Goal: Task Accomplishment & Management: Manage account settings

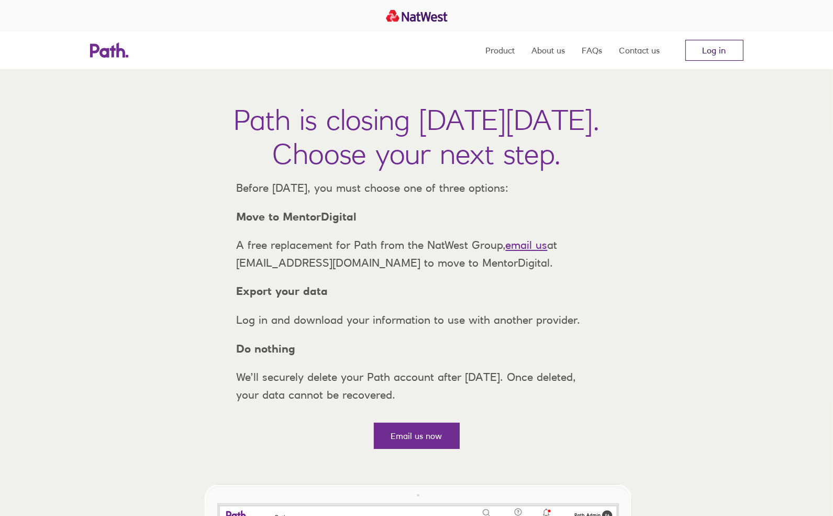
click at [711, 45] on link "Log in" at bounding box center [714, 50] width 58 height 21
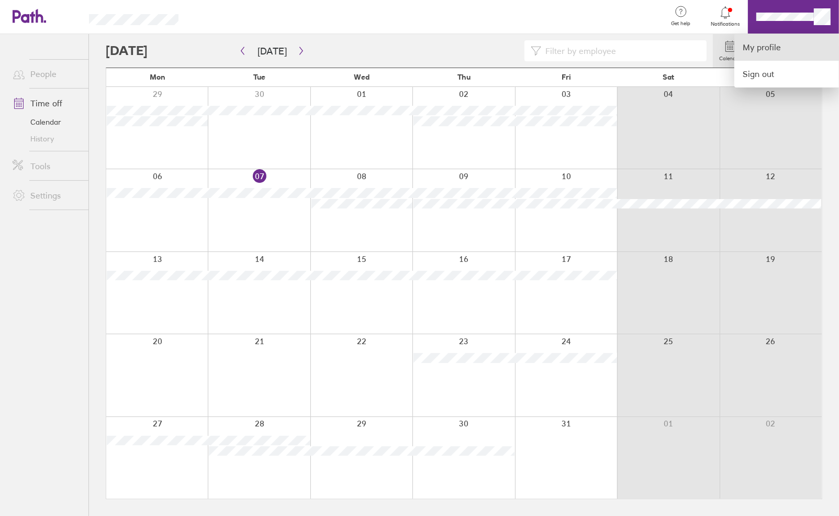
click at [758, 52] on link "My profile" at bounding box center [786, 47] width 105 height 27
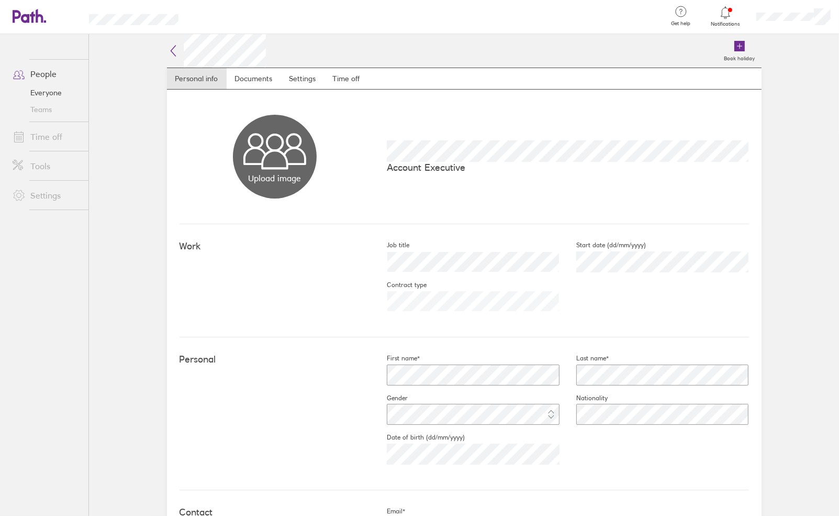
click at [38, 132] on link "Time off" at bounding box center [46, 136] width 84 height 21
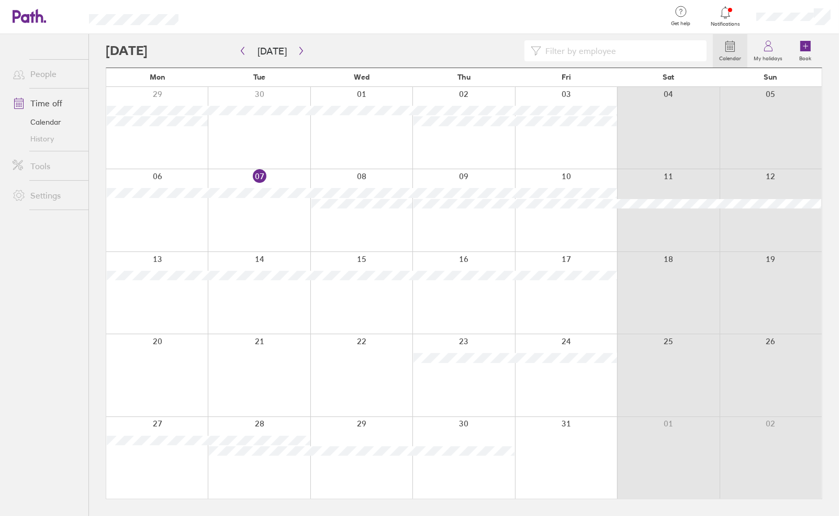
click at [39, 141] on link "History" at bounding box center [46, 138] width 84 height 17
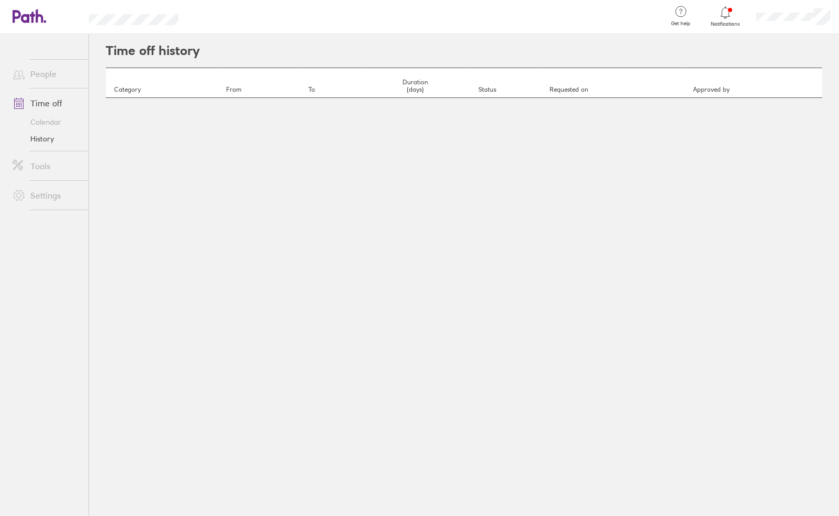
click at [40, 72] on link "People" at bounding box center [46, 73] width 84 height 21
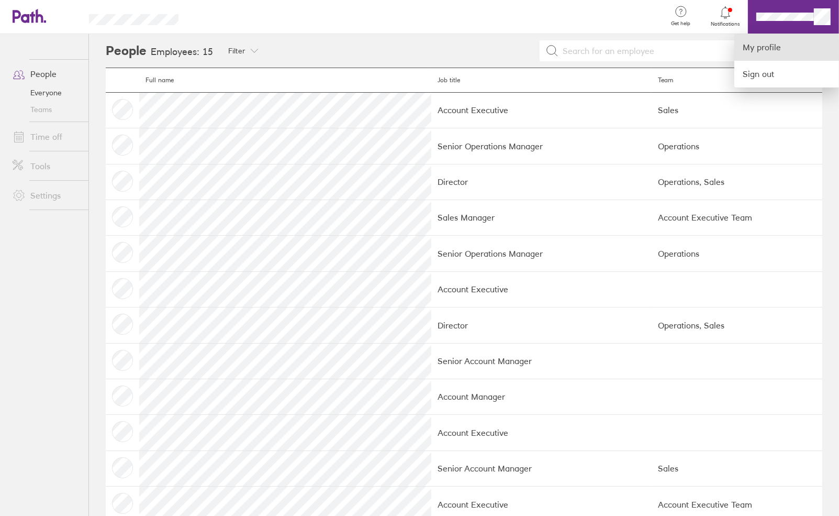
click at [776, 46] on link "My profile" at bounding box center [786, 47] width 105 height 27
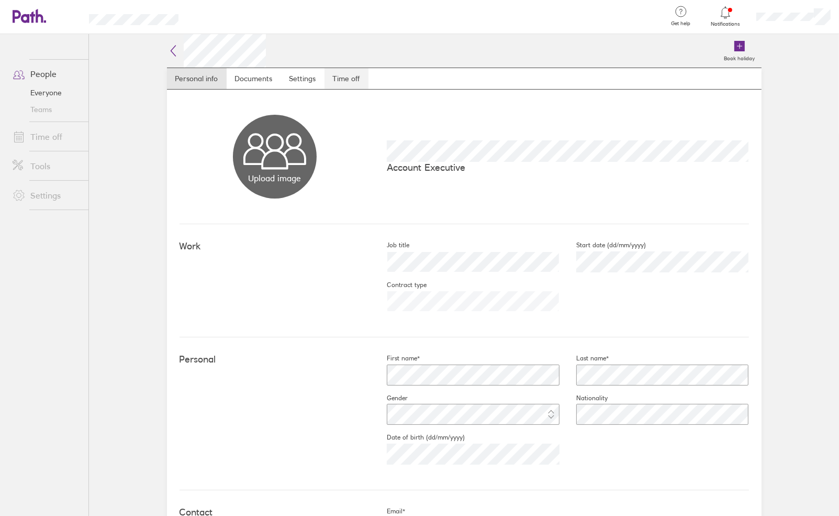
click at [334, 82] on link "Time off" at bounding box center [346, 78] width 44 height 21
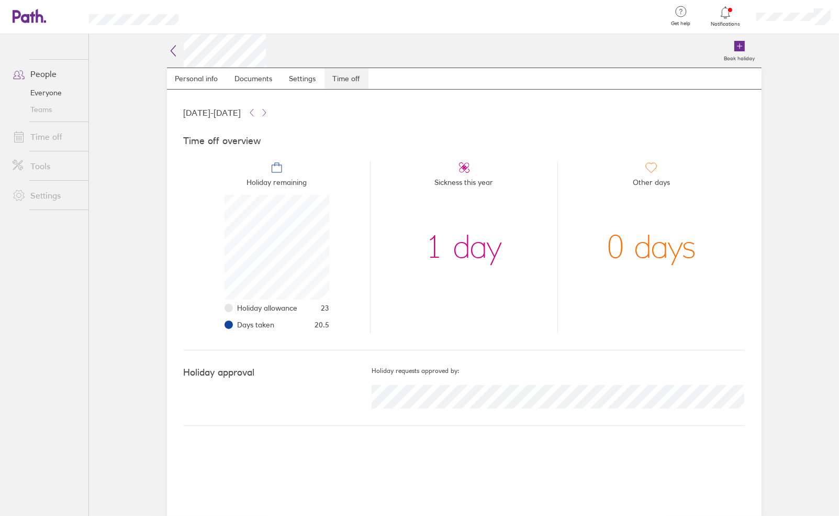
scroll to position [105, 105]
click at [266, 111] on icon at bounding box center [264, 112] width 3 height 7
click at [256, 110] on icon at bounding box center [252, 112] width 8 height 8
click at [193, 79] on link "Personal info" at bounding box center [197, 78] width 60 height 21
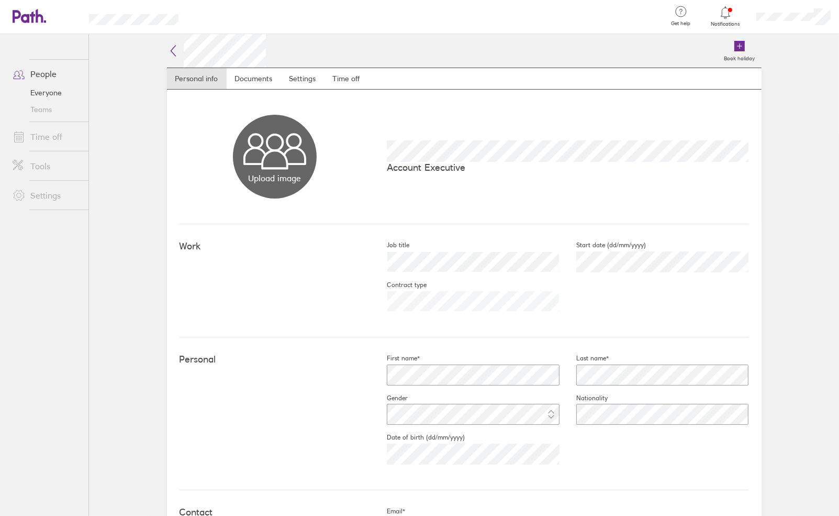
click at [34, 73] on link "People" at bounding box center [46, 73] width 84 height 21
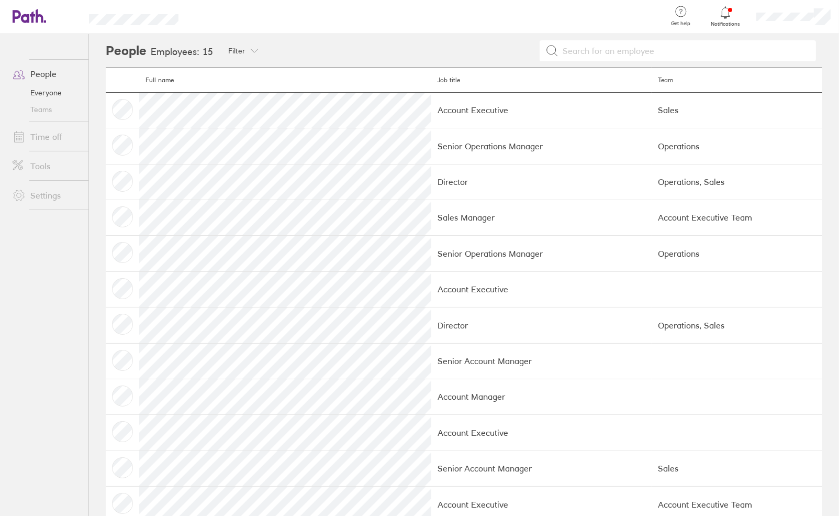
click at [36, 87] on link "Everyone" at bounding box center [46, 92] width 84 height 17
click at [38, 111] on link "Teams" at bounding box center [46, 109] width 84 height 17
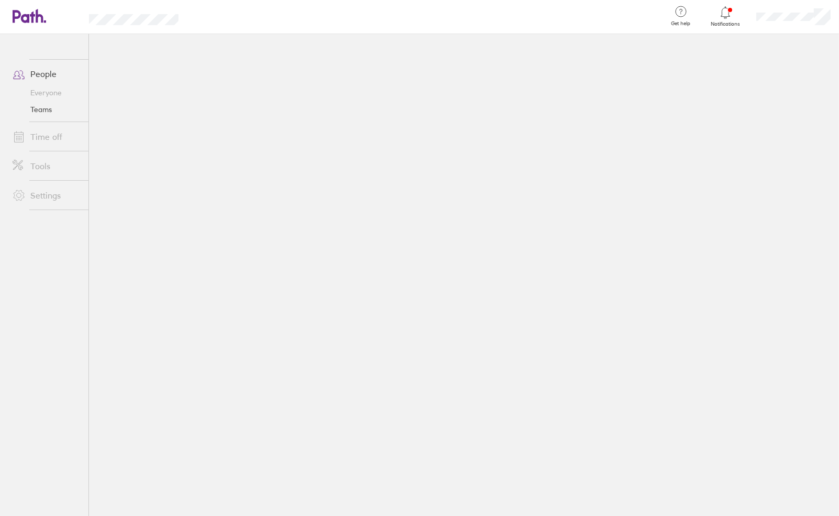
click at [48, 132] on link "Time off" at bounding box center [46, 136] width 84 height 21
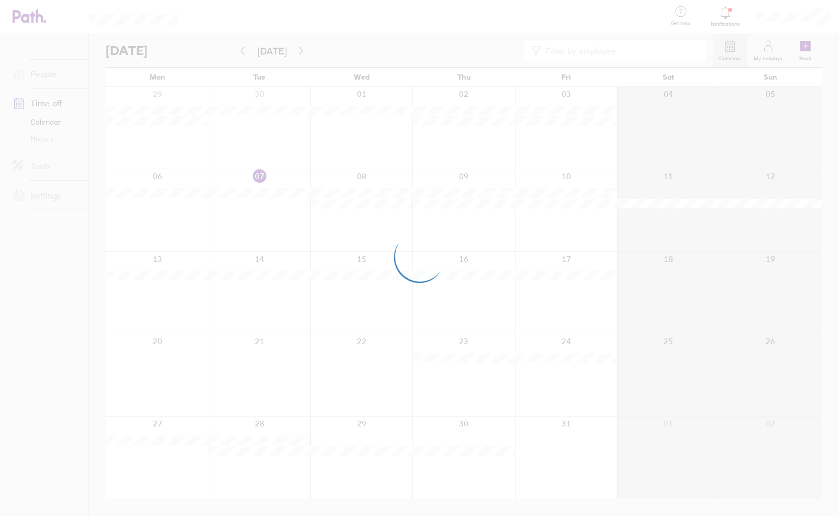
click at [764, 50] on div at bounding box center [419, 258] width 839 height 516
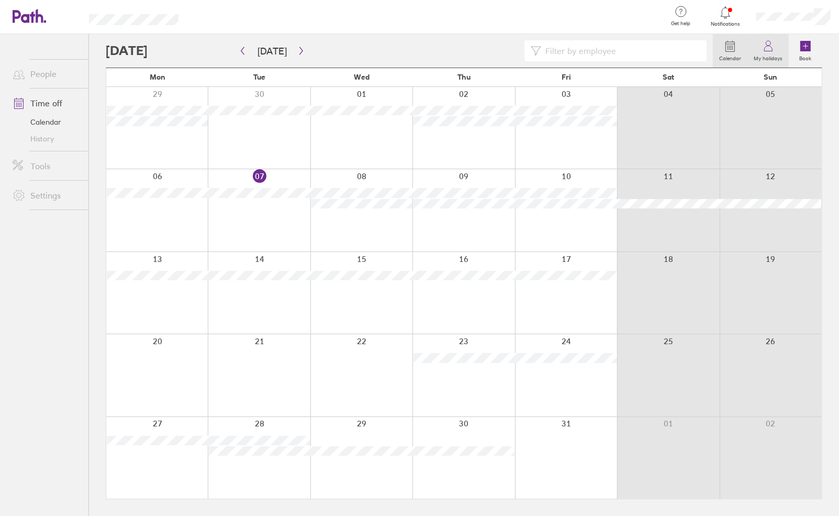
click at [770, 52] on label "My holidays" at bounding box center [767, 56] width 41 height 9
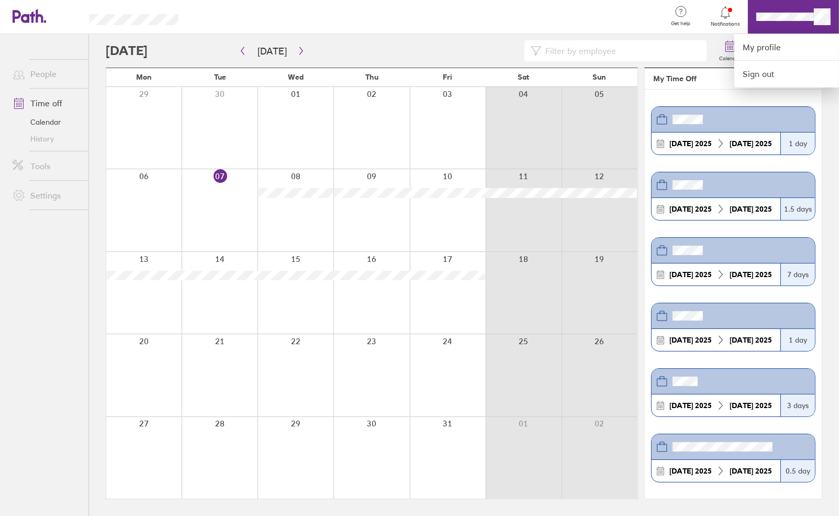
click at [48, 244] on div at bounding box center [419, 258] width 839 height 516
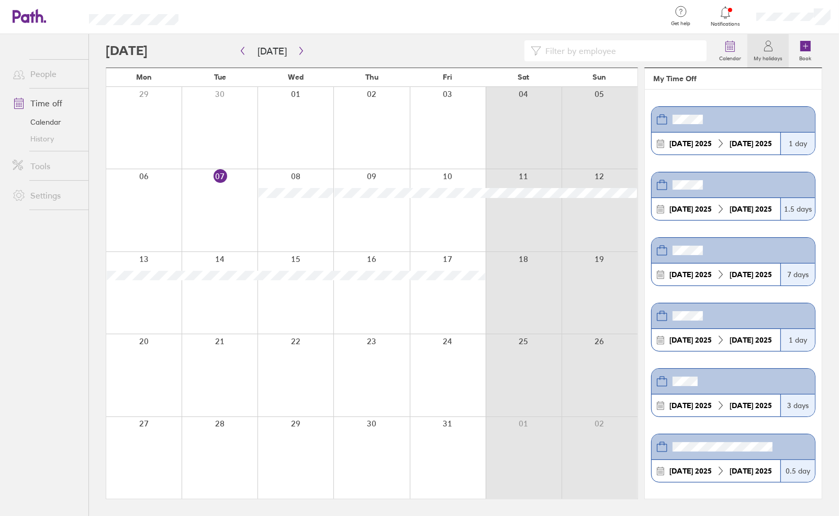
click at [37, 119] on link "Calendar" at bounding box center [46, 122] width 84 height 17
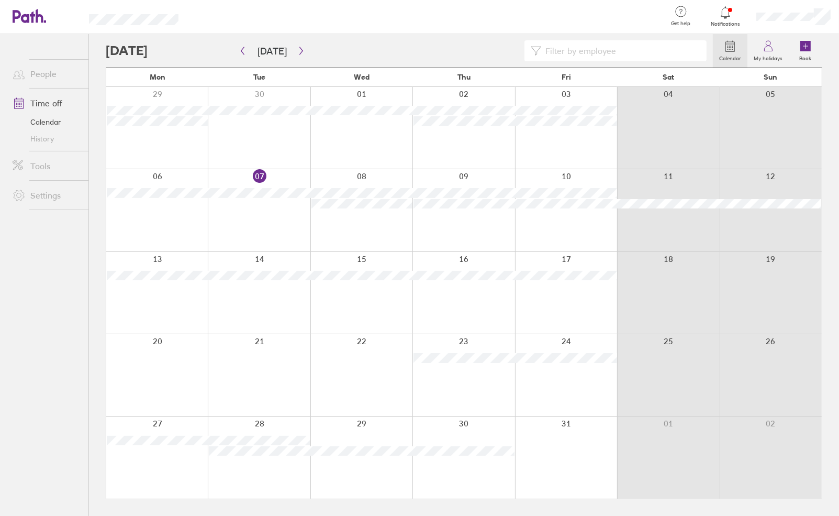
click at [42, 140] on link "History" at bounding box center [46, 138] width 84 height 17
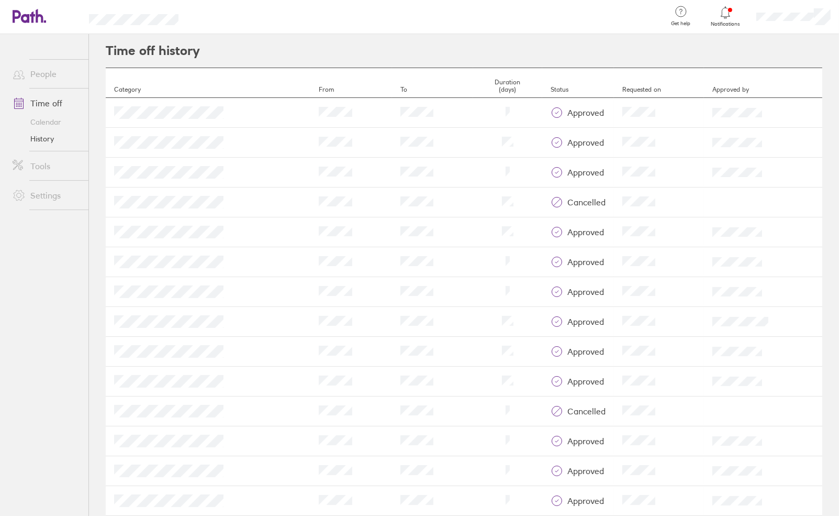
click at [49, 73] on link "People" at bounding box center [46, 73] width 84 height 21
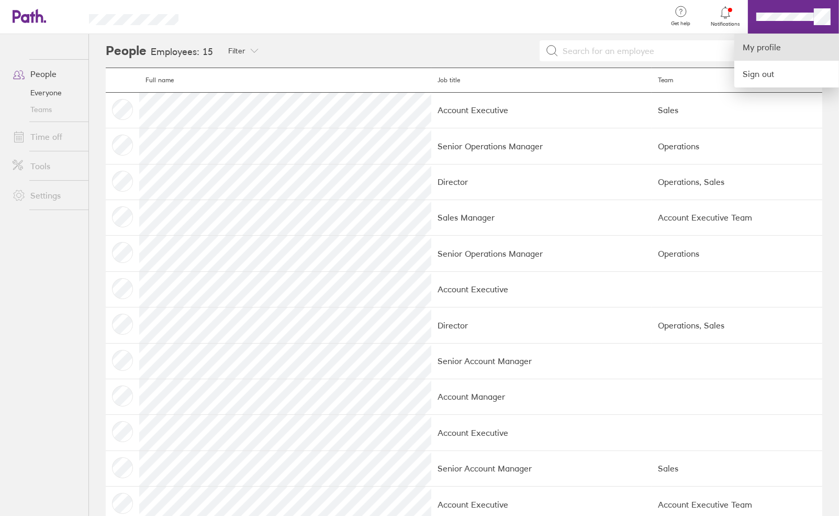
click at [760, 54] on link "My profile" at bounding box center [786, 47] width 105 height 27
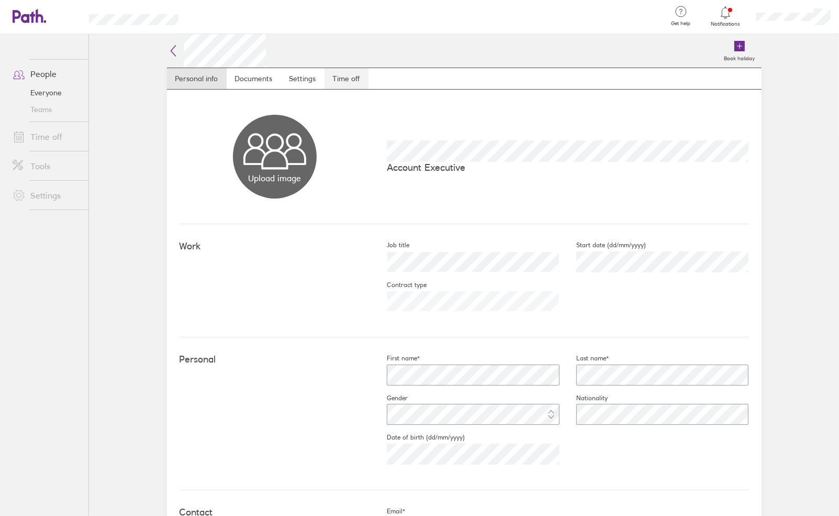
click at [343, 84] on link "Time off" at bounding box center [346, 78] width 44 height 21
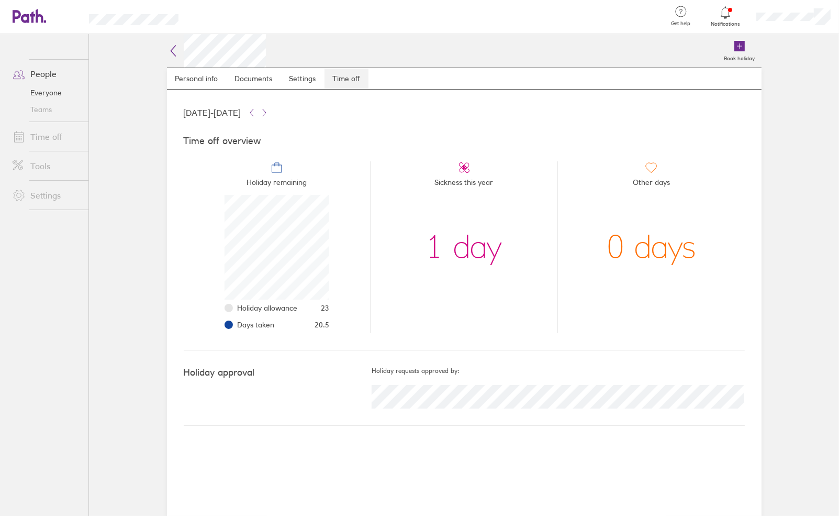
scroll to position [105, 105]
click at [299, 78] on link "Settings" at bounding box center [302, 78] width 43 height 21
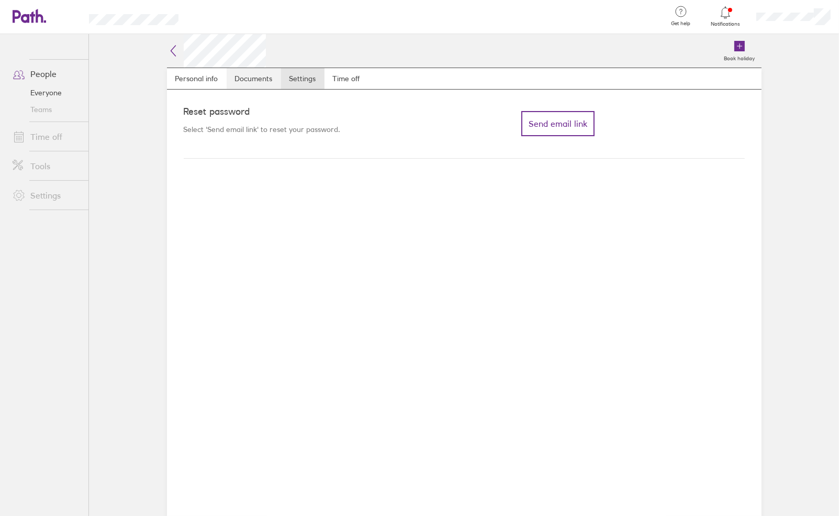
click at [247, 77] on link "Documents" at bounding box center [254, 78] width 54 height 21
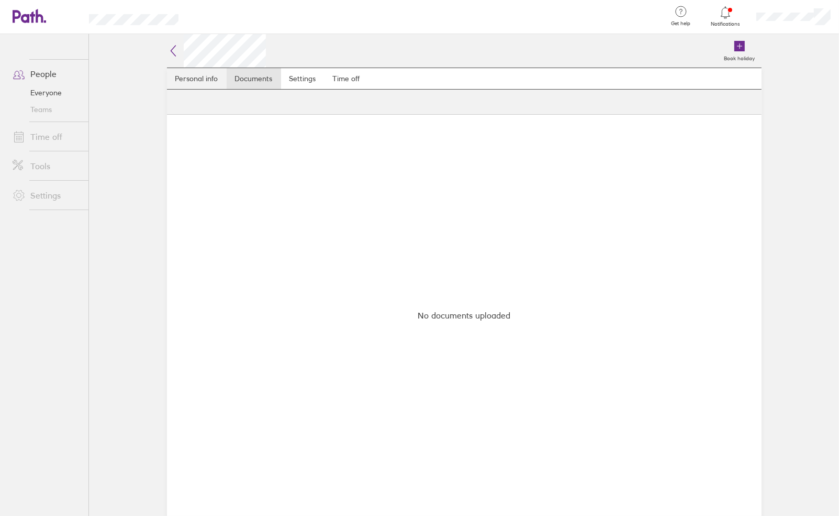
click at [207, 78] on link "Personal info" at bounding box center [197, 78] width 60 height 21
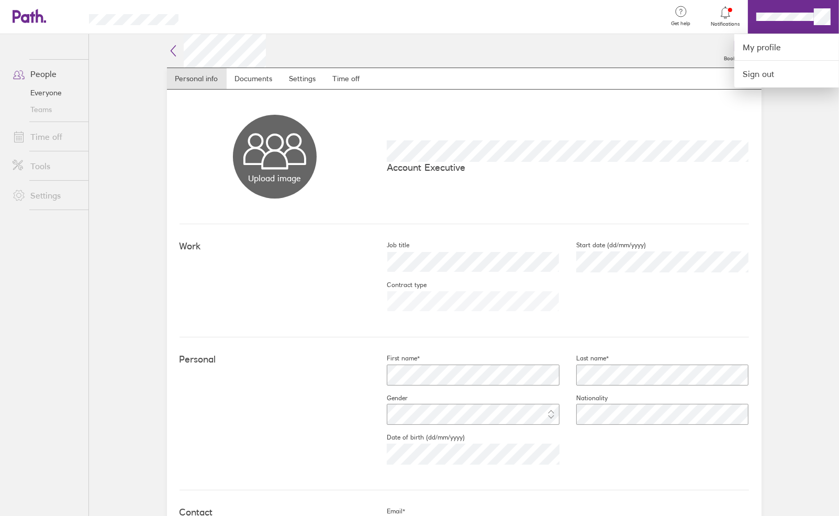
click at [335, 75] on div at bounding box center [419, 258] width 839 height 516
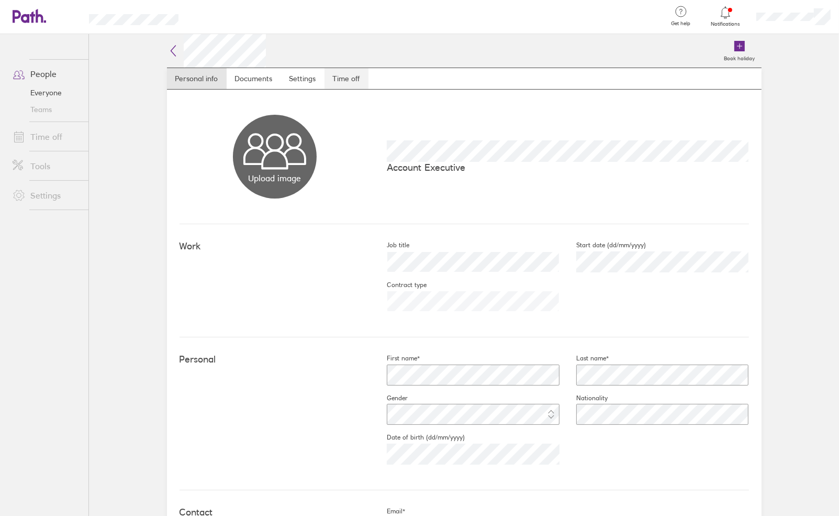
click at [335, 76] on link "Time off" at bounding box center [346, 78] width 44 height 21
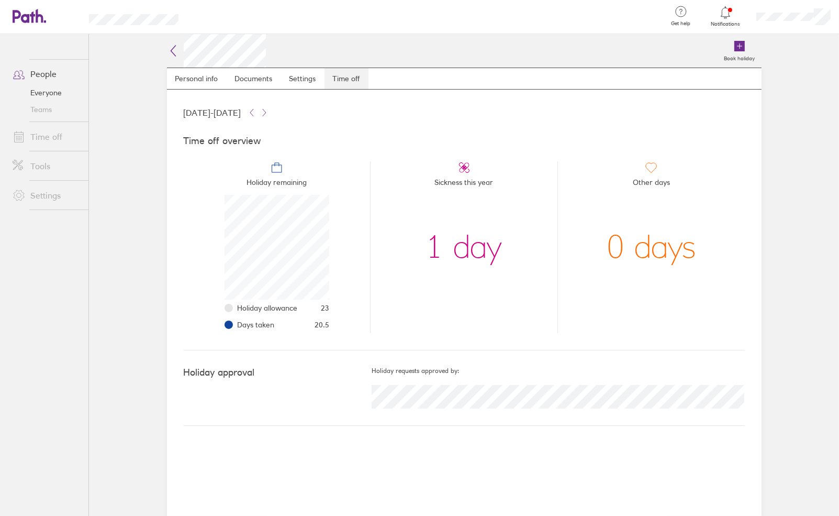
scroll to position [105, 105]
click at [40, 133] on link "Time off" at bounding box center [46, 136] width 84 height 21
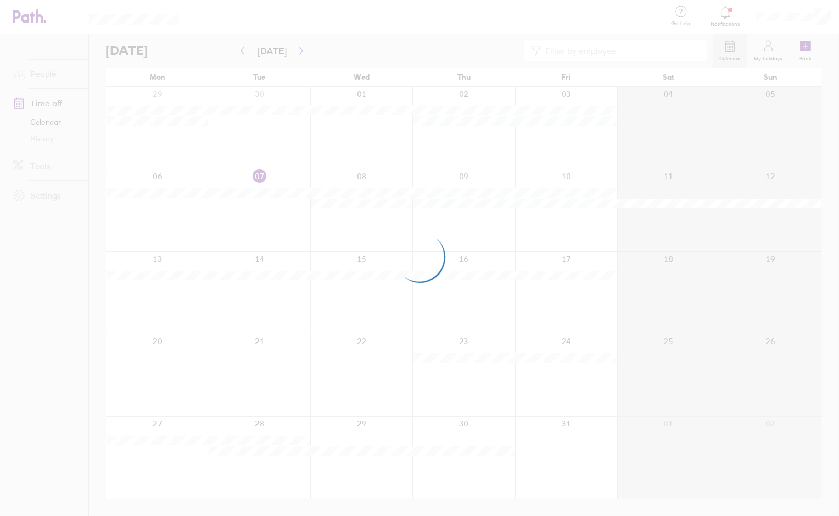
click at [767, 50] on div at bounding box center [419, 258] width 839 height 516
click at [768, 50] on div at bounding box center [419, 258] width 839 height 516
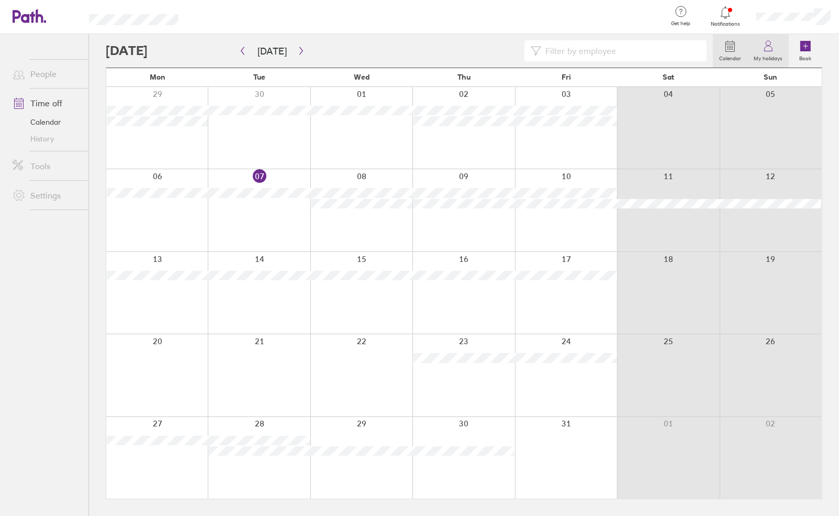
click at [770, 52] on label "My holidays" at bounding box center [767, 56] width 41 height 9
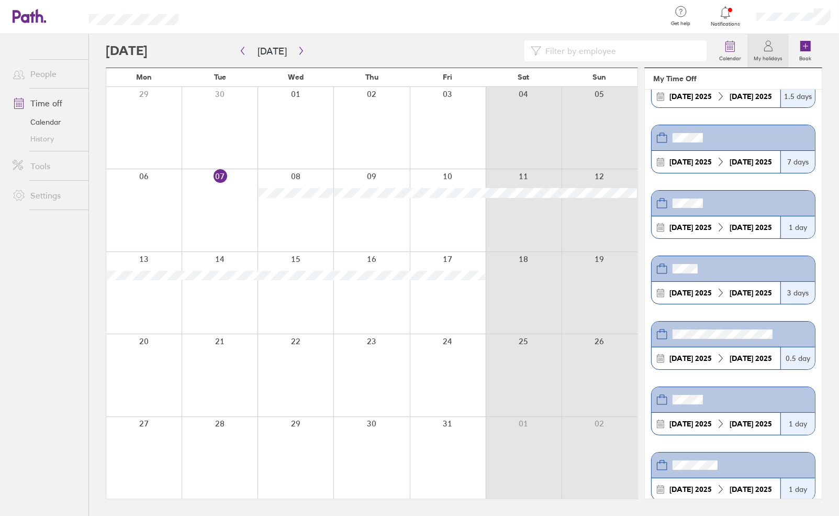
scroll to position [100, 0]
